Goal: Task Accomplishment & Management: Manage account settings

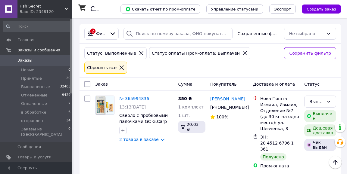
scroll to position [5494, 0]
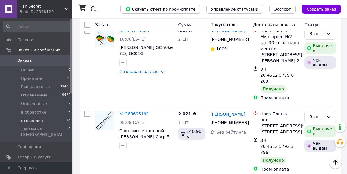
click at [31, 120] on span "отправлен" at bounding box center [32, 120] width 22 height 5
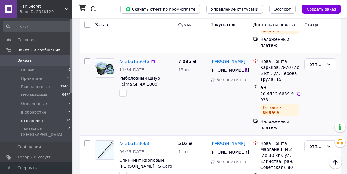
scroll to position [363, 0]
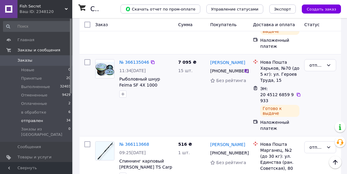
click at [138, 61] on div "№ 366135046" at bounding box center [134, 62] width 31 height 7
click at [136, 65] on link "№ 366135046" at bounding box center [134, 62] width 30 height 5
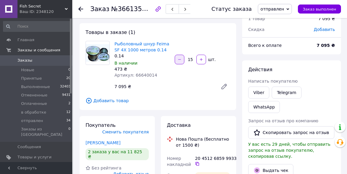
scroll to position [44, 0]
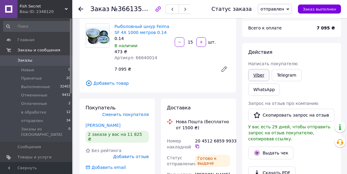
click at [255, 76] on link "Viber" at bounding box center [258, 75] width 21 height 12
click at [197, 145] on icon at bounding box center [197, 146] width 5 height 5
click at [40, 112] on span "в обработке" at bounding box center [33, 112] width 25 height 5
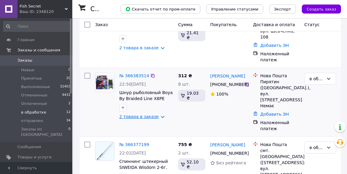
scroll to position [78, 0]
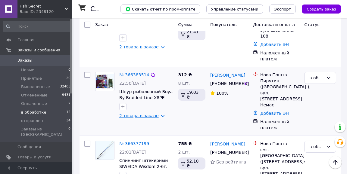
click at [150, 113] on link "2 товара в заказе" at bounding box center [138, 115] width 39 height 5
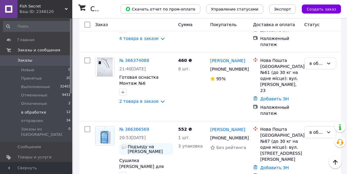
scroll to position [417, 0]
